Goal: Information Seeking & Learning: Learn about a topic

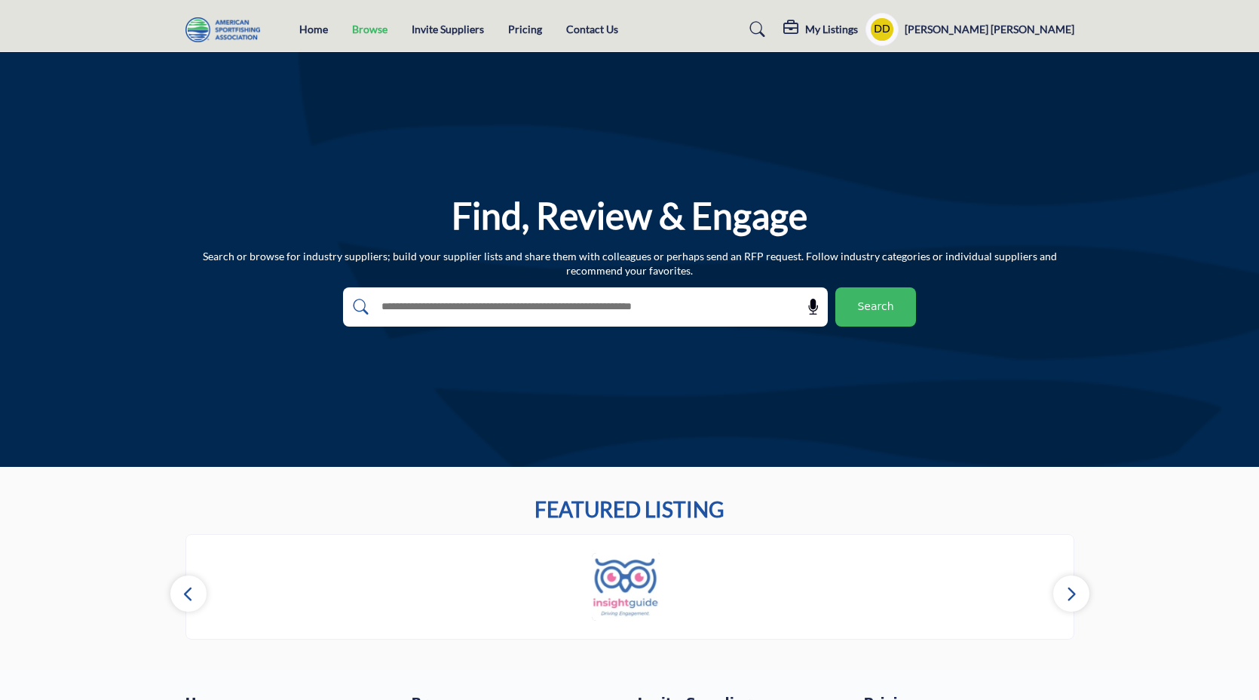
click at [370, 33] on link "Browse" at bounding box center [369, 29] width 35 height 13
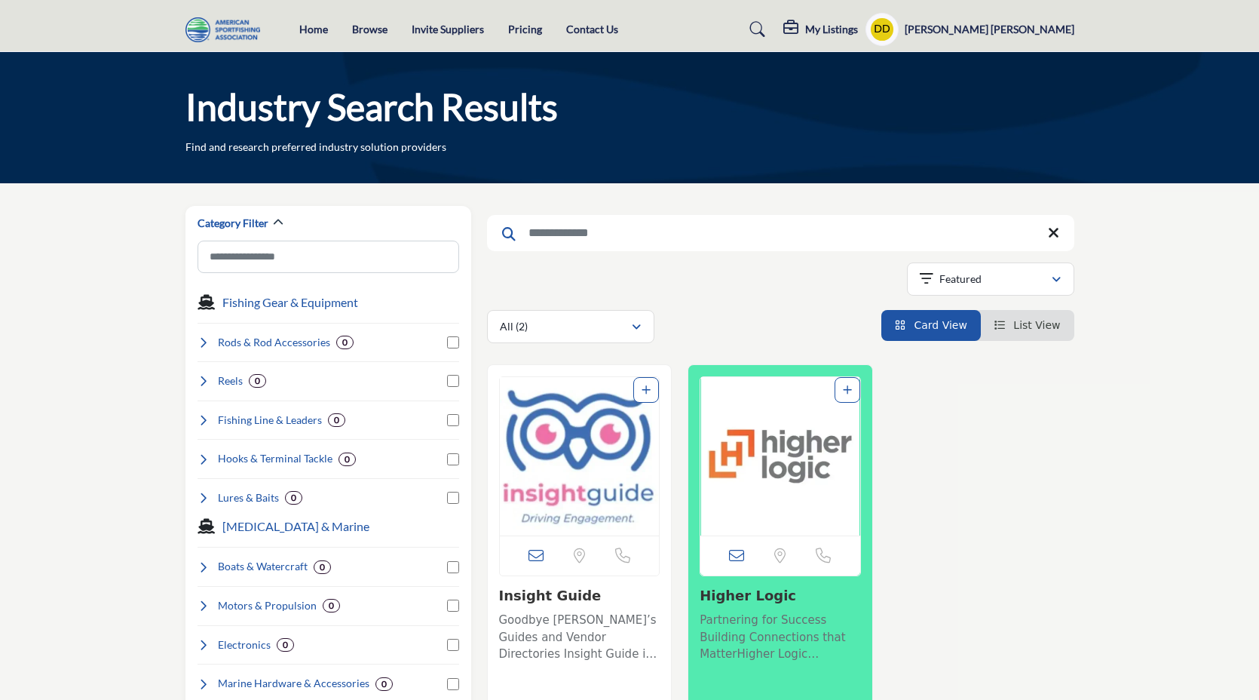
click at [517, 34] on link "Pricing" at bounding box center [525, 29] width 34 height 13
